Goal: Transaction & Acquisition: Purchase product/service

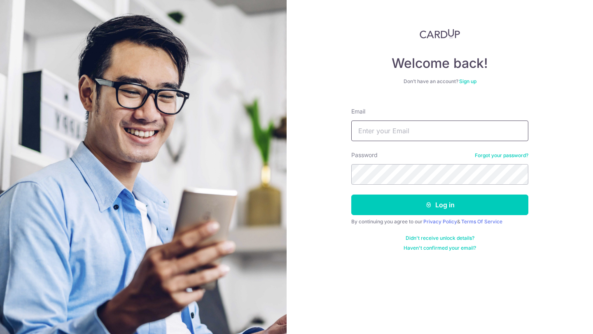
click at [405, 130] on input "Email" at bounding box center [439, 131] width 177 height 21
type input "[PERSON_NAME][DOMAIN_NAME][EMAIL_ADDRESS][PERSON_NAME][DOMAIN_NAME]"
click at [351, 195] on button "Log in" at bounding box center [439, 205] width 177 height 21
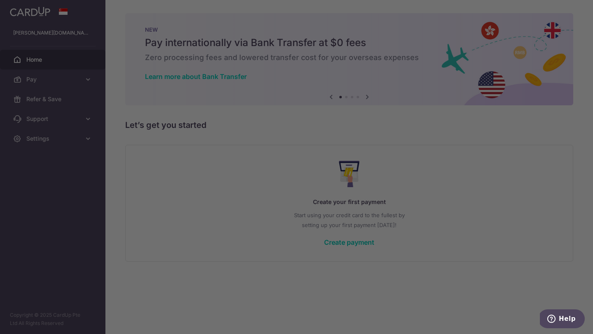
click at [60, 80] on div at bounding box center [299, 169] width 598 height 338
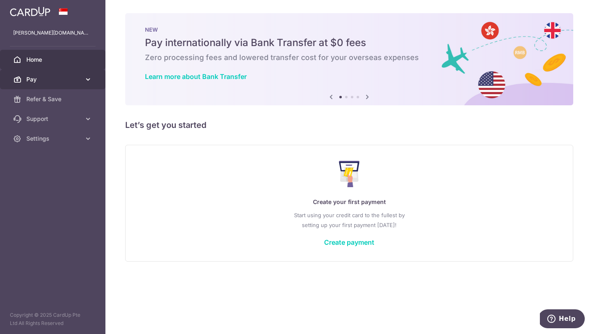
click at [57, 79] on span "Pay" at bounding box center [53, 79] width 54 height 8
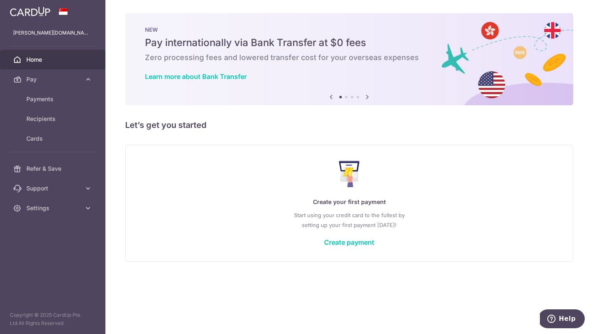
click at [367, 98] on icon at bounding box center [367, 97] width 10 height 10
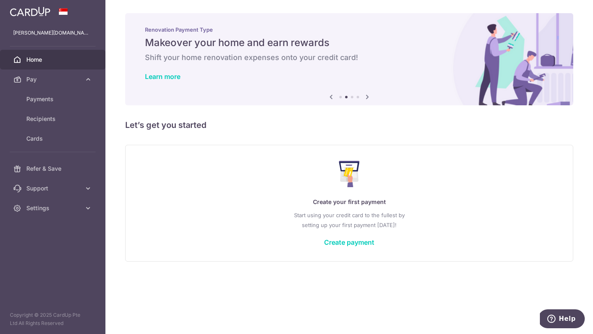
click at [367, 98] on icon at bounding box center [367, 97] width 10 height 10
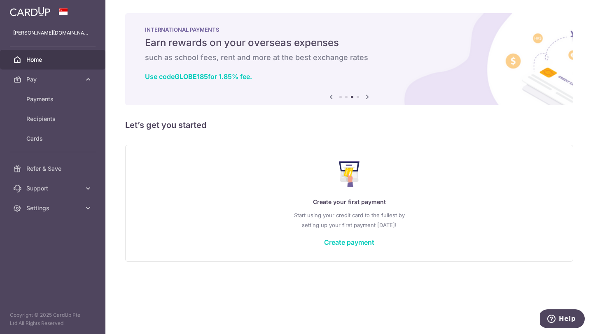
click at [367, 98] on icon at bounding box center [367, 97] width 10 height 10
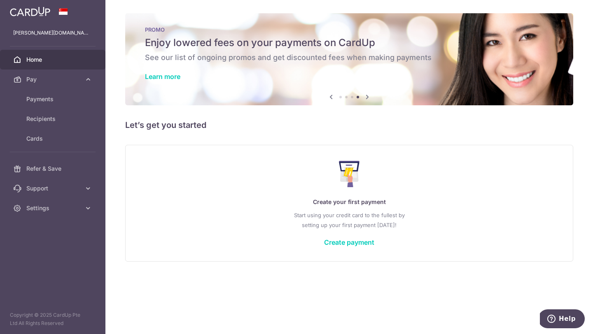
click at [367, 98] on icon at bounding box center [367, 97] width 10 height 10
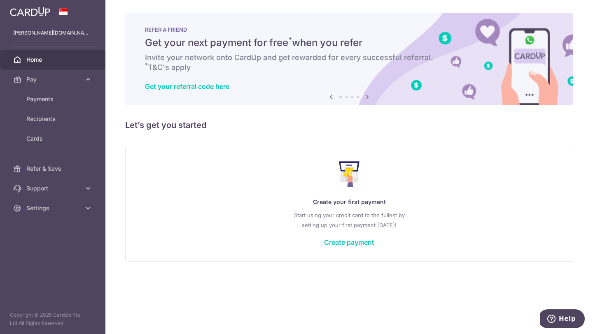
click at [329, 97] on icon at bounding box center [331, 97] width 10 height 10
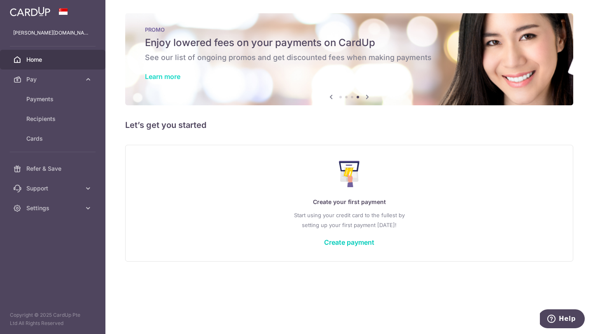
click at [173, 75] on link "Learn more" at bounding box center [162, 76] width 35 height 8
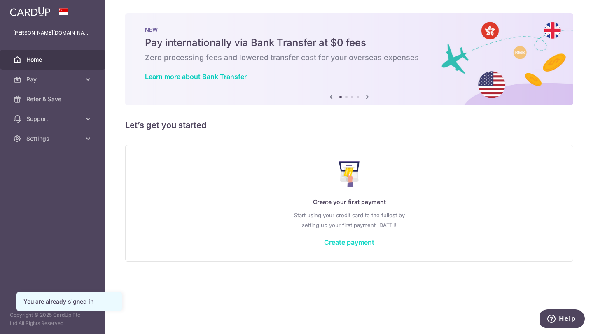
click at [351, 242] on link "Create payment" at bounding box center [349, 242] width 50 height 8
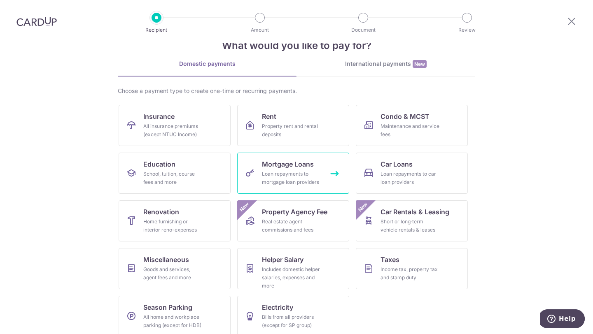
scroll to position [34, 0]
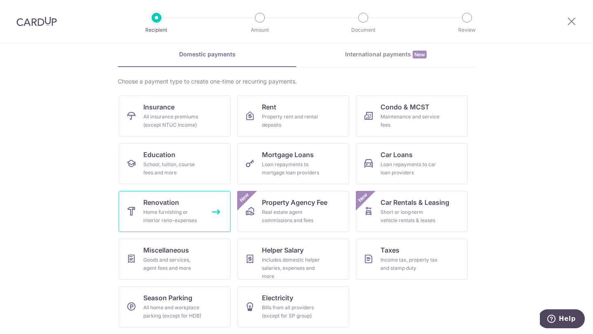
click at [175, 212] on div "Home furnishing or interior reno-expenses" at bounding box center [172, 216] width 59 height 16
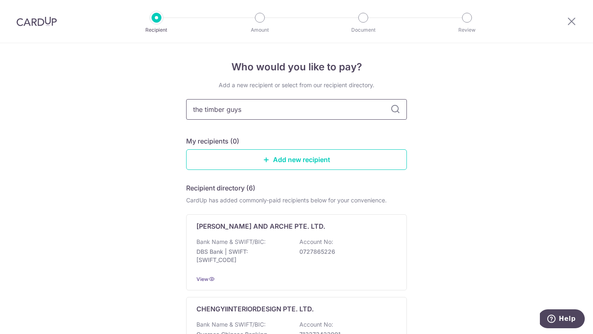
type input "the timber guys"
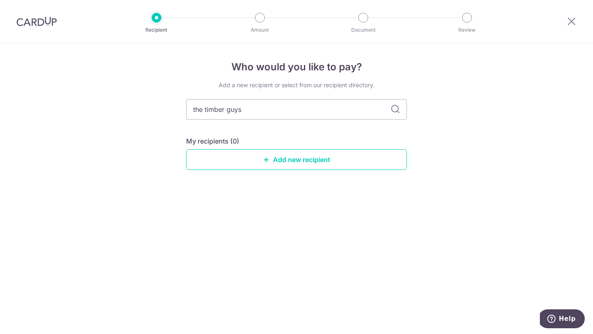
click at [393, 112] on icon at bounding box center [395, 110] width 10 height 10
drag, startPoint x: 249, startPoint y: 109, endPoint x: 171, endPoint y: 105, distance: 77.9
click at [171, 105] on div "Who would you like to pay? Add a new recipient or select from our recipient dir…" at bounding box center [296, 188] width 593 height 291
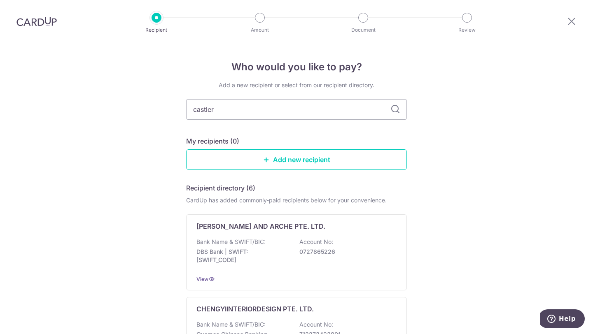
type input "castlery"
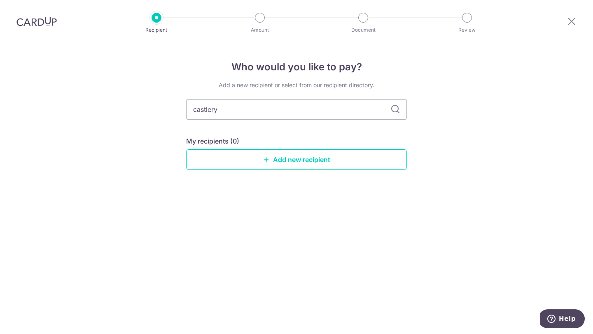
click at [396, 112] on icon at bounding box center [395, 110] width 10 height 10
click at [241, 107] on input "castlery" at bounding box center [296, 109] width 221 height 21
type input "c"
type input "t"
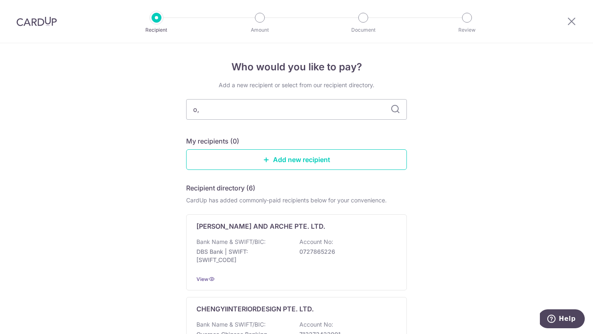
type input "o"
click at [306, 163] on link "Add new recipient" at bounding box center [296, 159] width 221 height 21
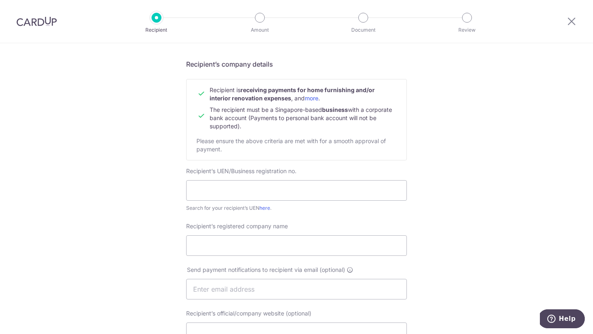
scroll to position [104, 0]
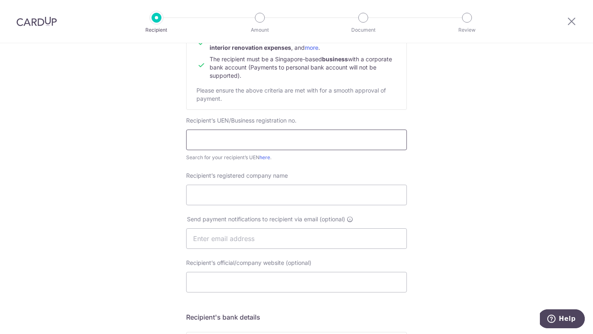
click at [263, 141] on input "text" at bounding box center [296, 140] width 221 height 21
paste input "202324752H"
type input "202324752H"
click at [249, 193] on input "Recipient’s registered company name" at bounding box center [296, 195] width 221 height 21
paste input "The Timber Guys Pte. Ltd."
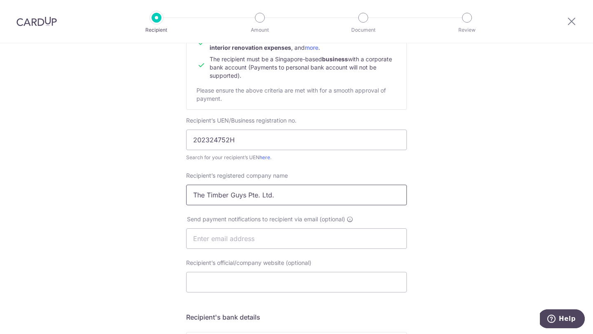
type input "The Timber Guys Pte. Ltd."
click at [277, 288] on input "Recipient’s official/company website (optional)" at bounding box center [296, 282] width 221 height 21
paste input "https://timberguys.sg/"
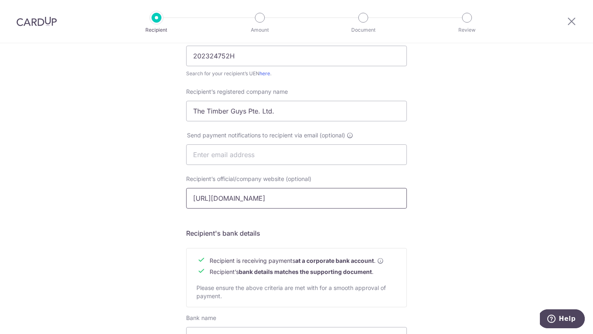
scroll to position [283, 0]
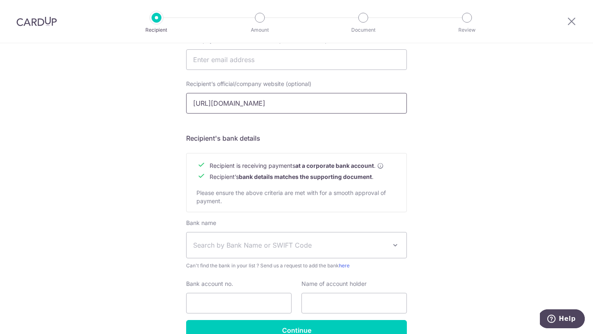
type input "https://timberguys.sg/"
click at [294, 242] on span "Search by Bank Name or SWIFT Code" at bounding box center [289, 245] width 193 height 10
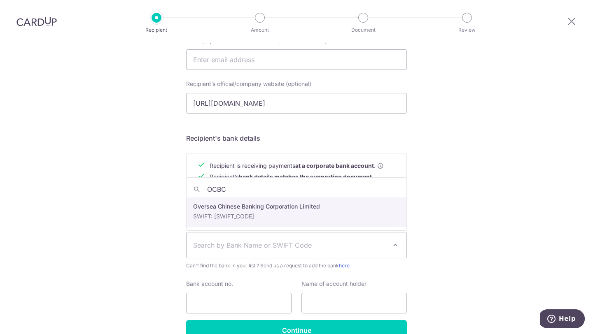
type input "OCBC"
select select "12"
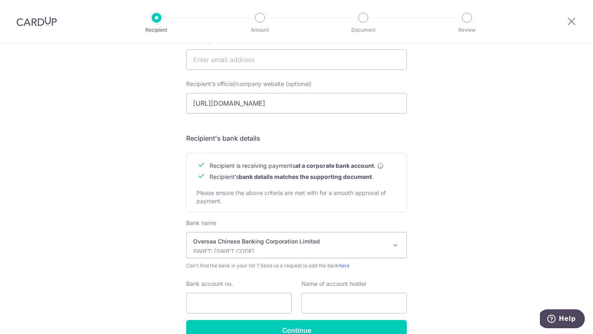
scroll to position [328, 0]
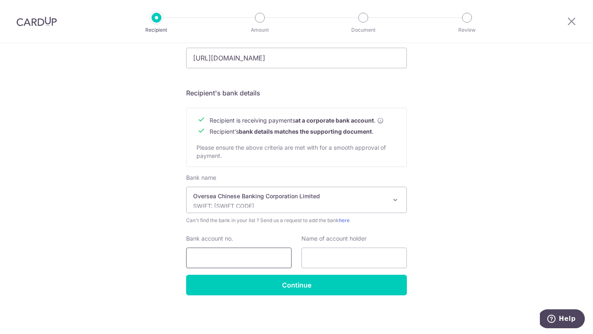
click at [239, 255] on input "Bank account no." at bounding box center [238, 258] width 105 height 21
paste input "595-382722-001"
type input "595-382722-001"
click at [372, 258] on input "text" at bounding box center [353, 258] width 105 height 21
paste input "The Timber Guys Pte. Ltd."
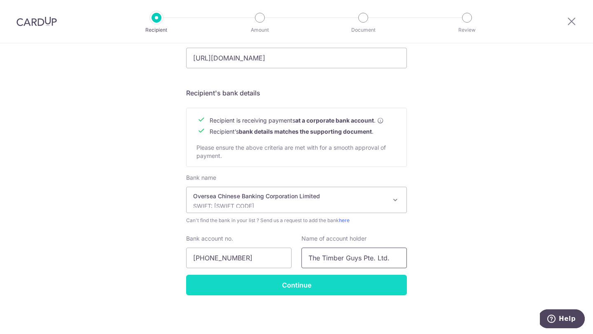
type input "The Timber Guys Pte. Ltd."
click at [369, 286] on input "Continue" at bounding box center [296, 285] width 221 height 21
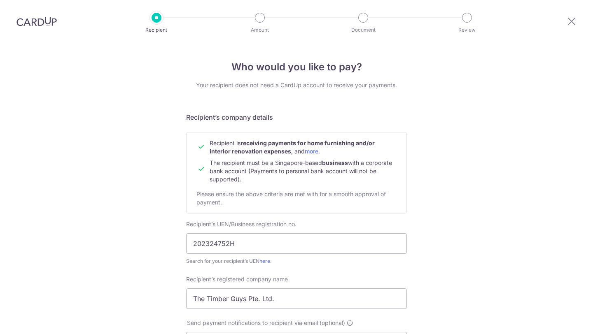
scroll to position [348, 0]
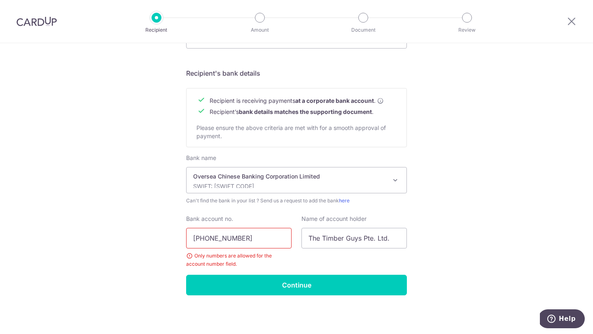
click at [235, 239] on input "595-382722-001" at bounding box center [238, 238] width 105 height 21
click at [209, 238] on input "595-382722001" at bounding box center [238, 238] width 105 height 21
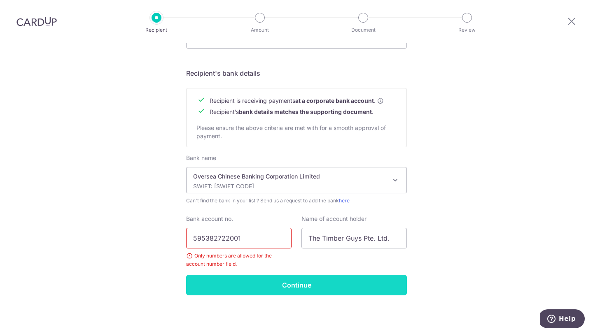
type input "595382722001"
click at [277, 288] on input "Continue" at bounding box center [296, 285] width 221 height 21
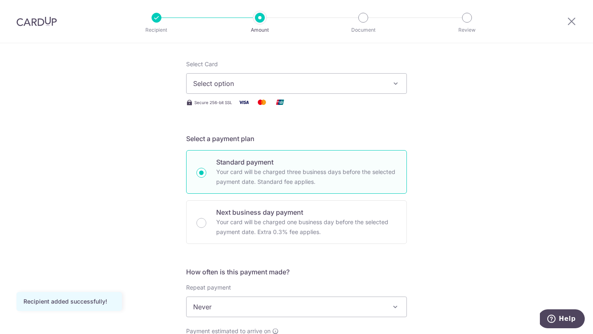
scroll to position [42, 0]
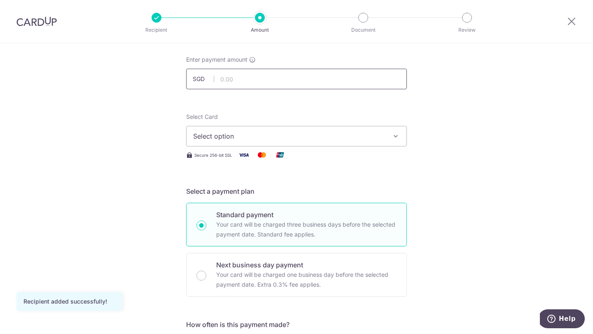
click at [319, 84] on input "text" at bounding box center [296, 79] width 221 height 21
type input "8,000.00"
click at [363, 132] on span "Select option" at bounding box center [289, 136] width 192 height 10
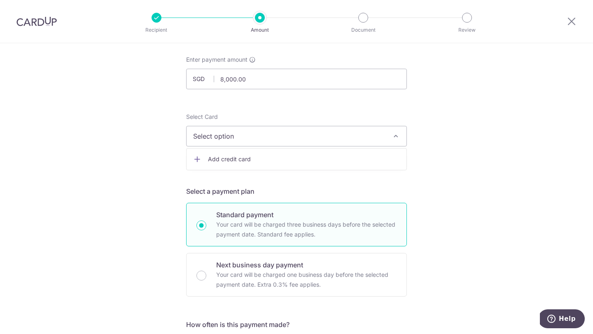
click at [373, 162] on span "Add credit card" at bounding box center [304, 159] width 192 height 8
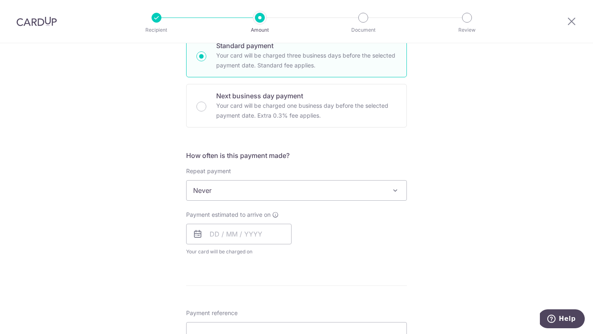
scroll to position [478, 0]
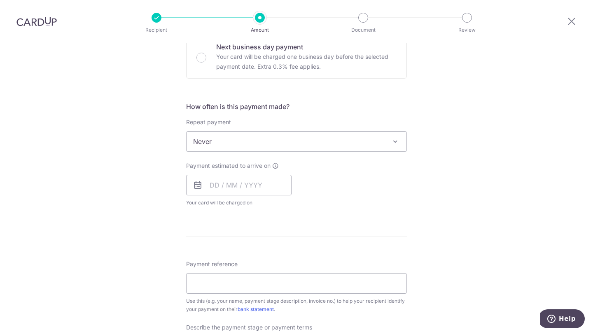
click at [335, 141] on span "Never" at bounding box center [296, 142] width 220 height 20
click at [245, 186] on input "text" at bounding box center [238, 185] width 105 height 21
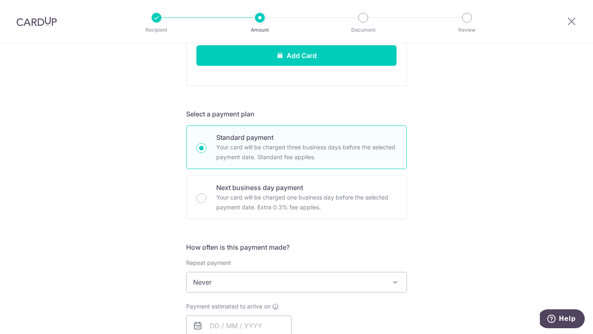
click at [450, 169] on div "Tell us more about your payment Enter payment amount SGD 8,000.00 8000.00 Recip…" at bounding box center [296, 215] width 593 height 1018
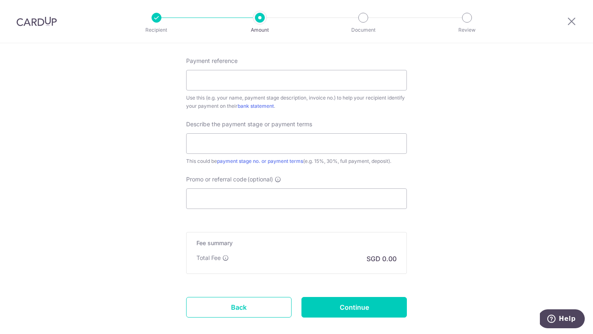
scroll to position [727, 0]
